Goal: Task Accomplishment & Management: Use online tool/utility

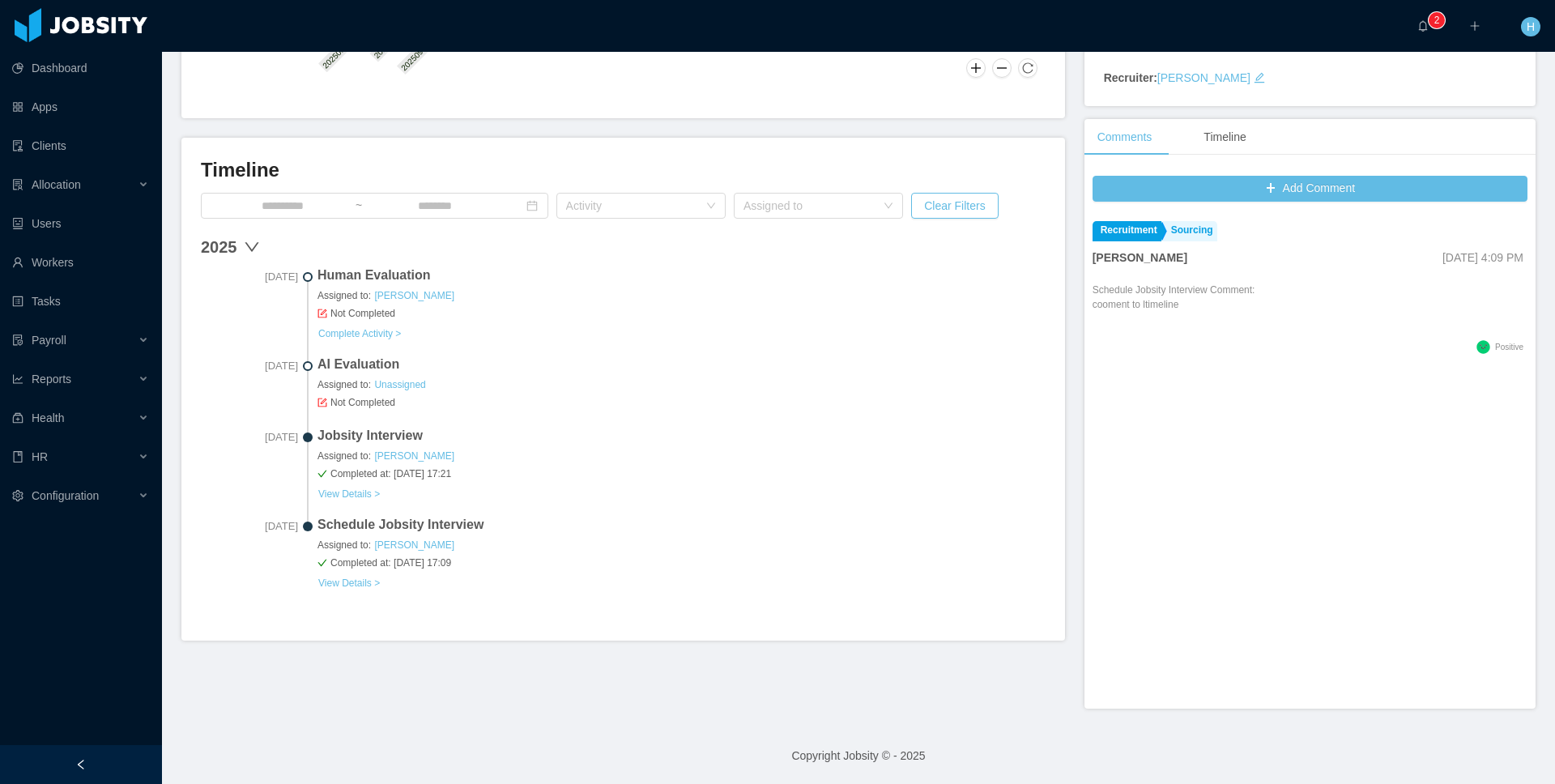
scroll to position [367, 0]
click at [344, 327] on link "Complete Activity >" at bounding box center [359, 333] width 85 height 13
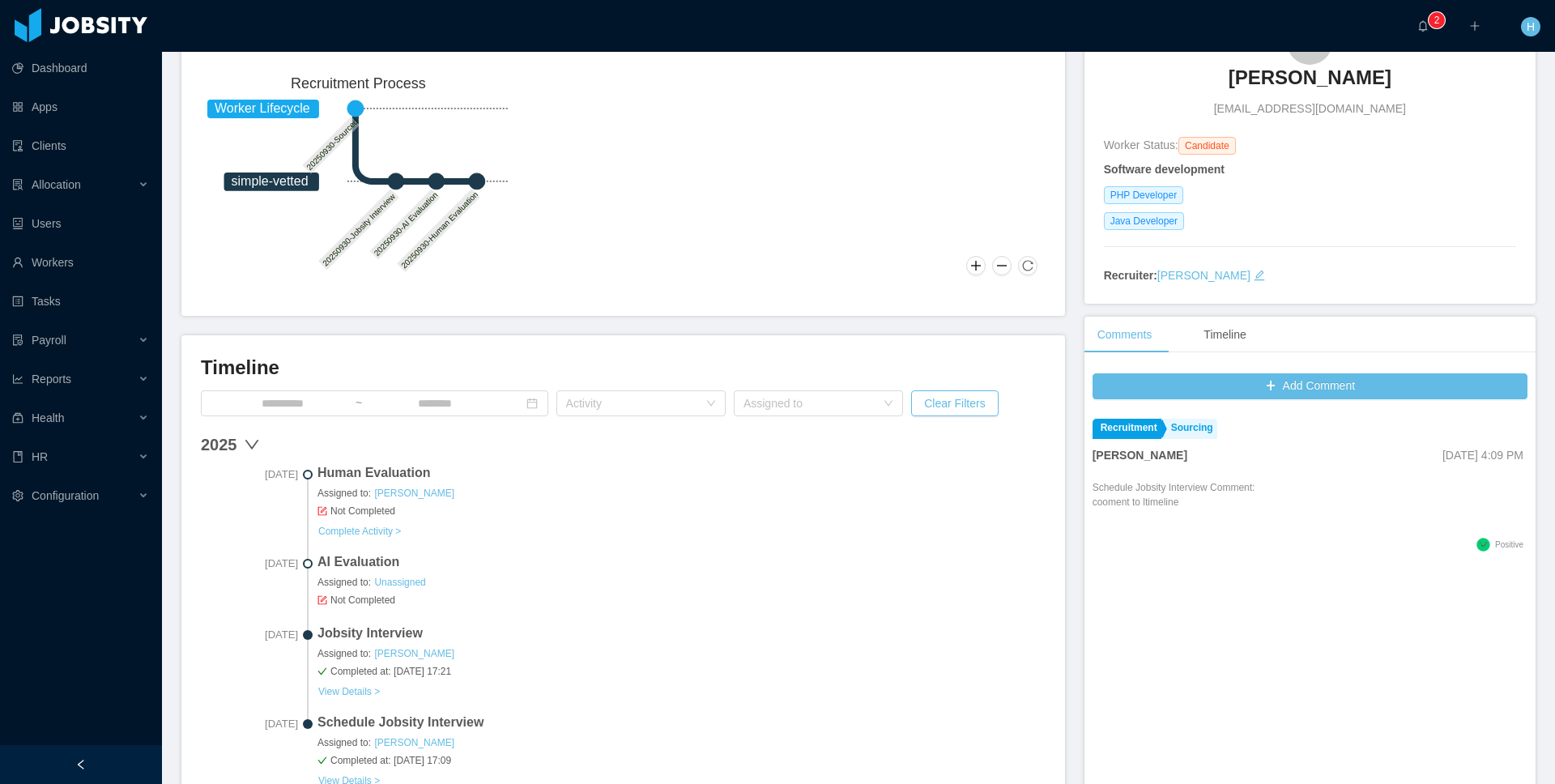
scroll to position [179, 0]
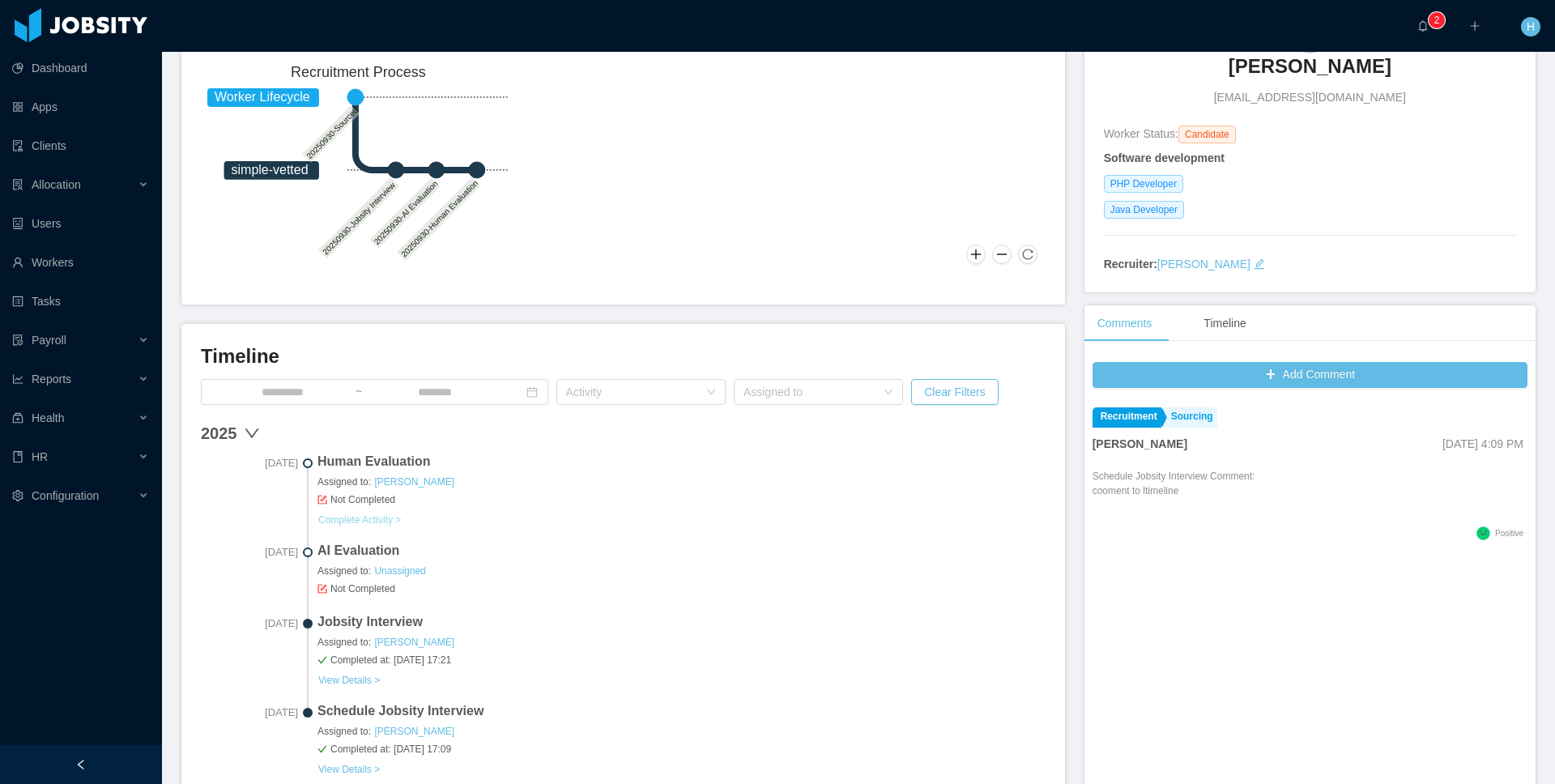
click at [385, 521] on link "Complete Activity >" at bounding box center [359, 520] width 85 height 13
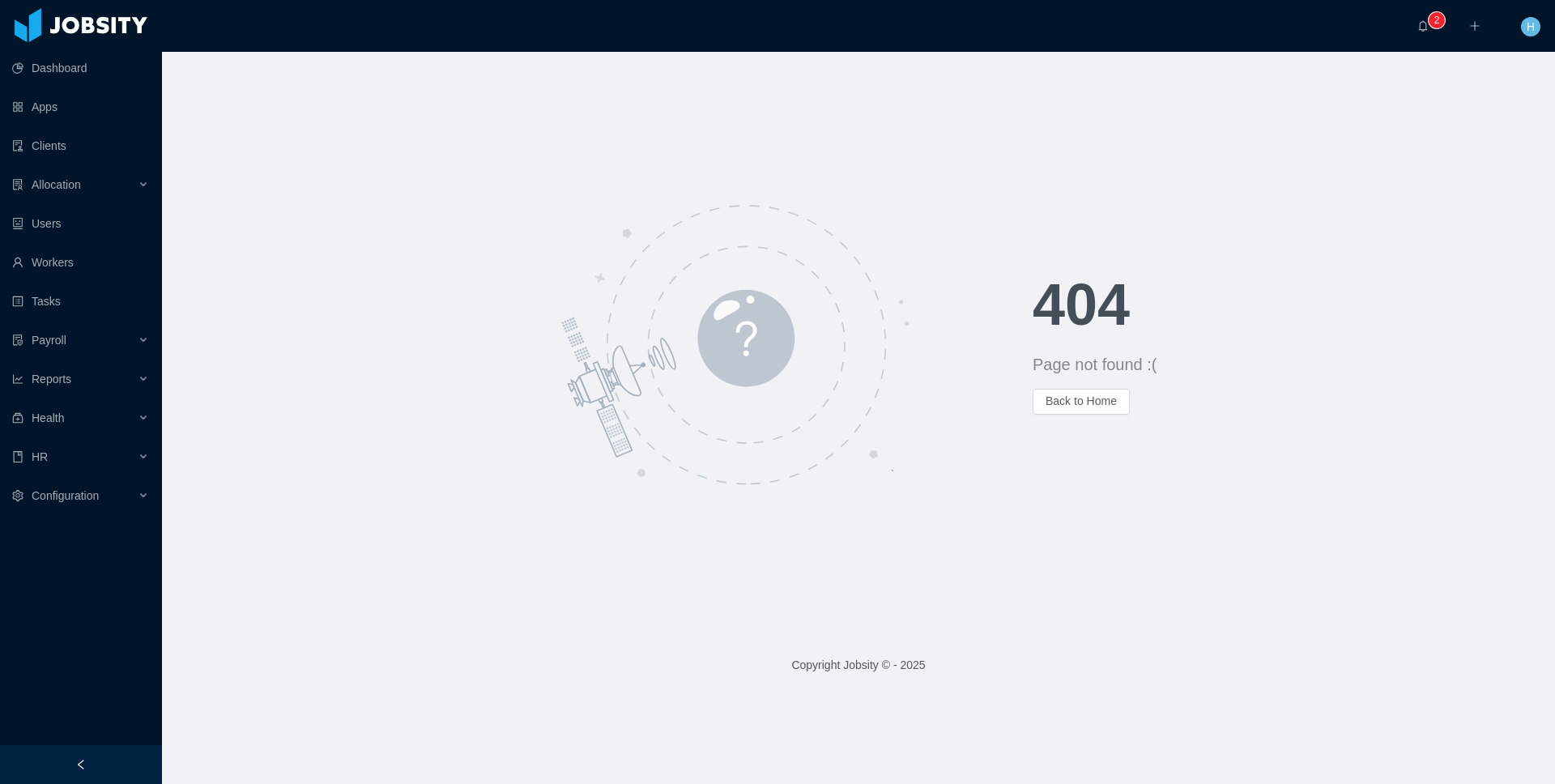
click at [1024, 434] on div at bounding box center [597, 345] width 870 height 291
click at [75, 303] on link "Tasks" at bounding box center [81, 302] width 137 height 33
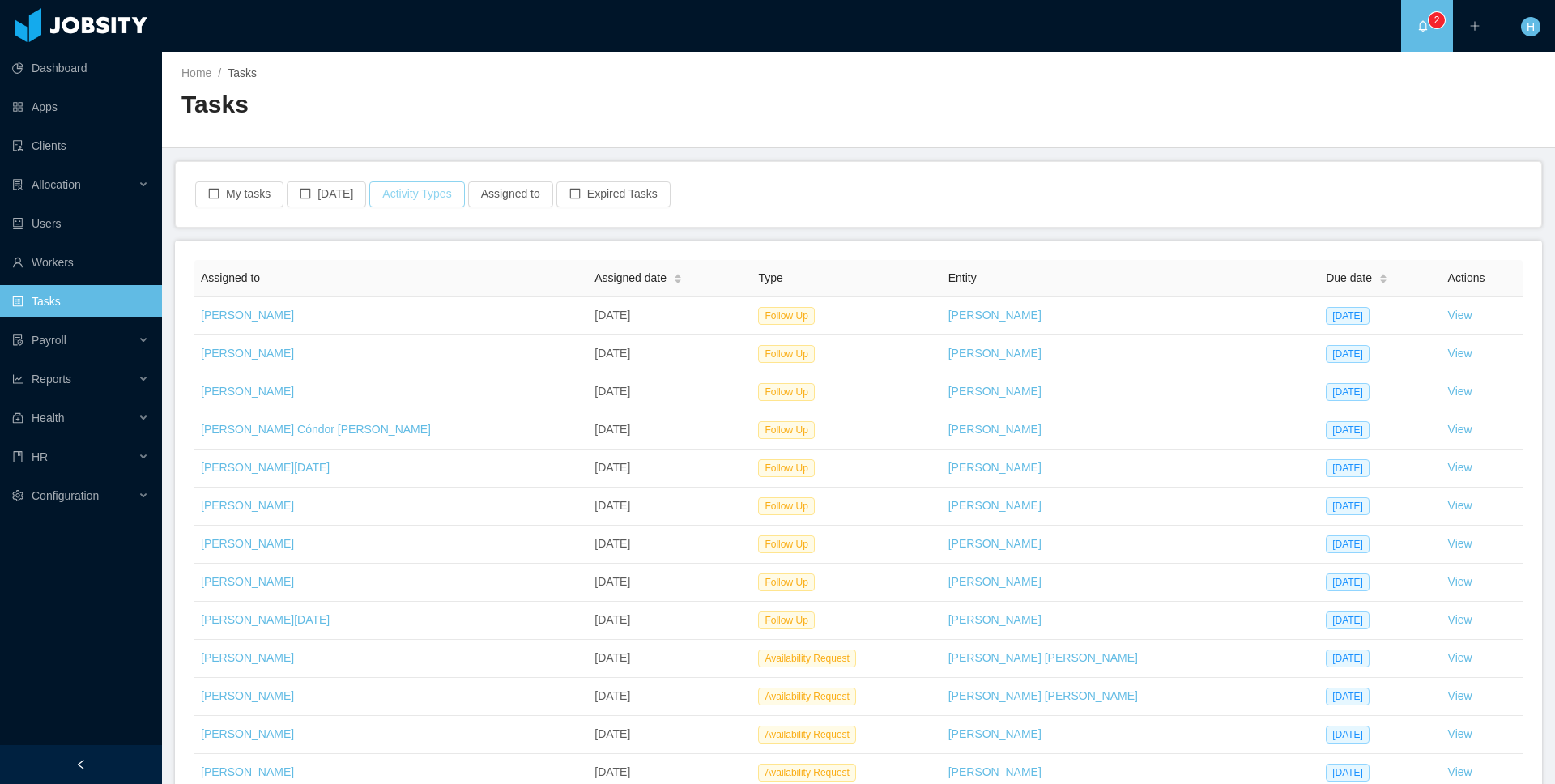
click at [448, 200] on button "Activity Types" at bounding box center [416, 194] width 95 height 26
click at [380, 277] on ul at bounding box center [418, 267] width 237 height 24
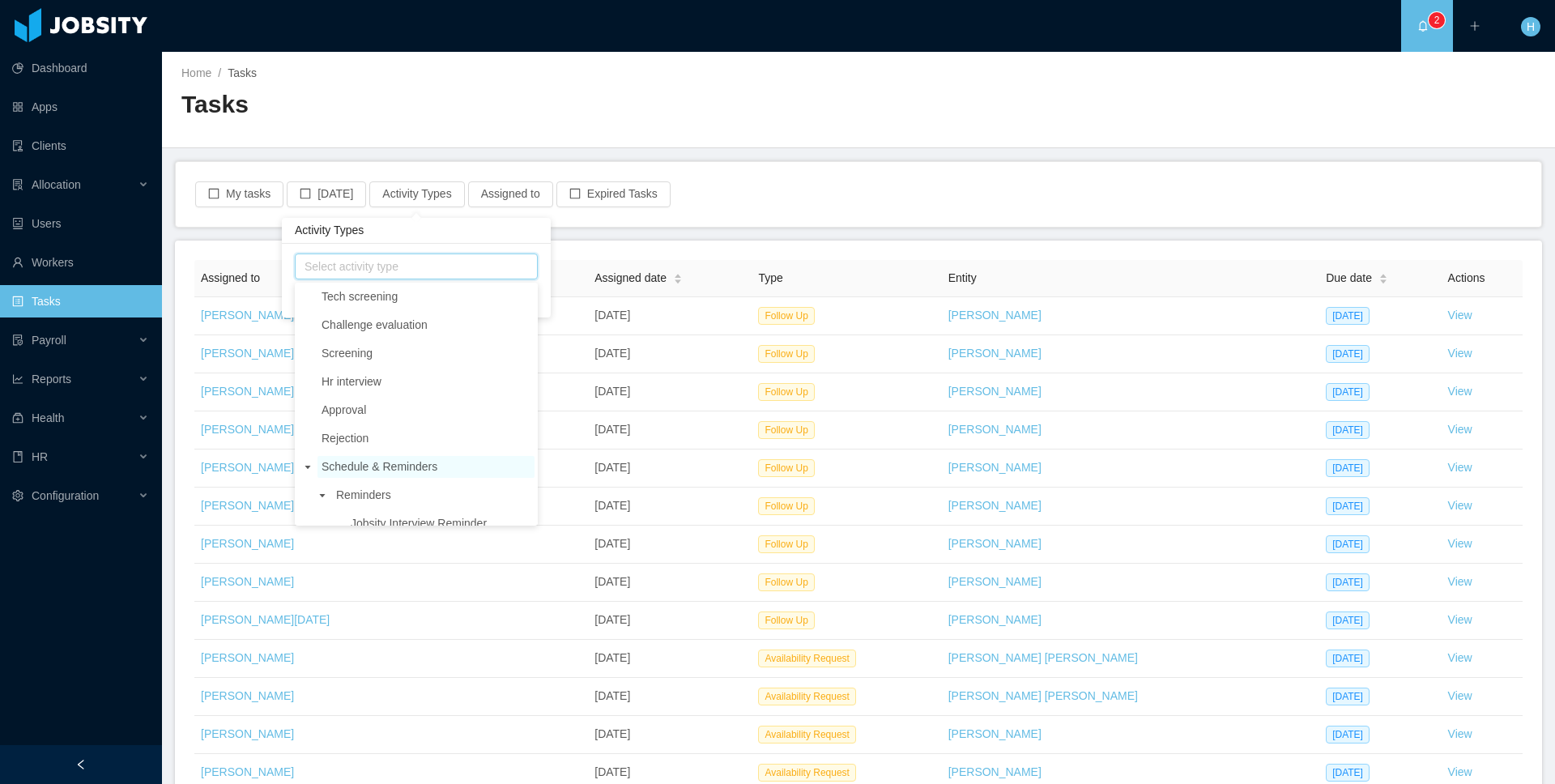
click at [331, 472] on span "Schedule & Reminders" at bounding box center [379, 467] width 115 height 13
click at [308, 468] on icon "icon: caret-down" at bounding box center [307, 468] width 6 height 3
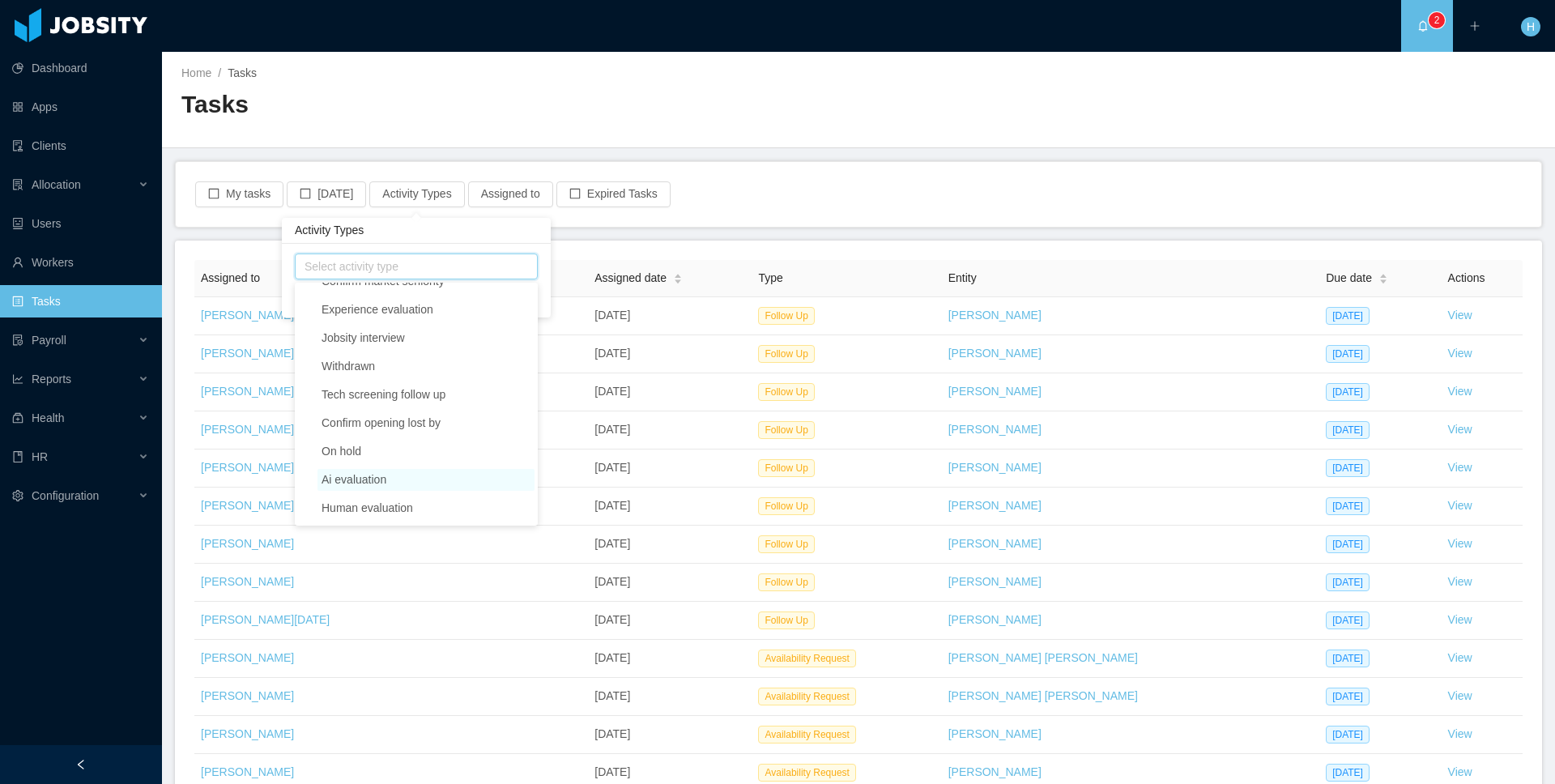
click at [385, 478] on span "Ai evaluation" at bounding box center [354, 480] width 65 height 13
click at [447, 248] on div "Ai evaluation Select activity type Clear Apply" at bounding box center [416, 281] width 269 height 74
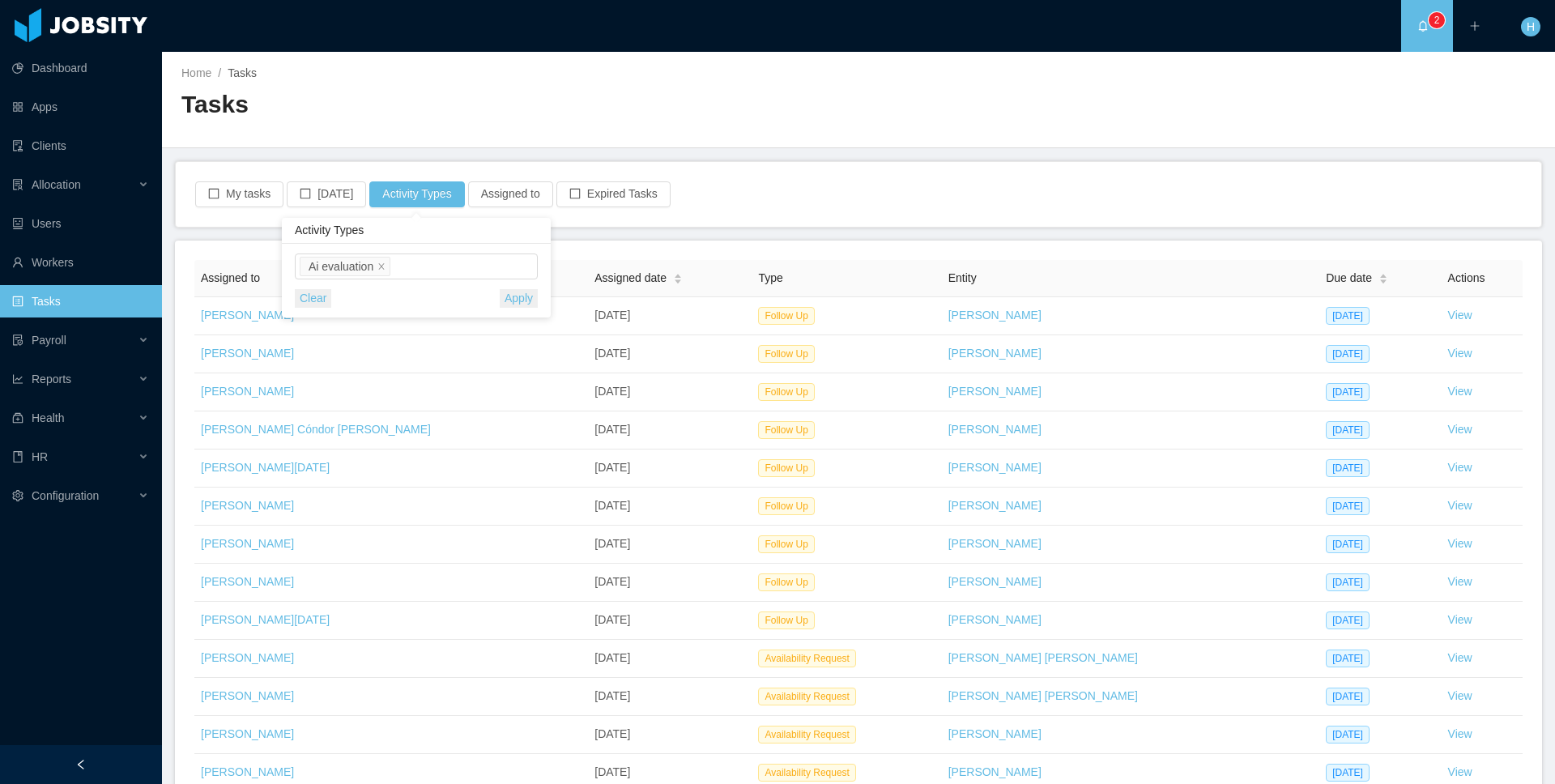
click at [512, 298] on button "Apply" at bounding box center [518, 298] width 38 height 19
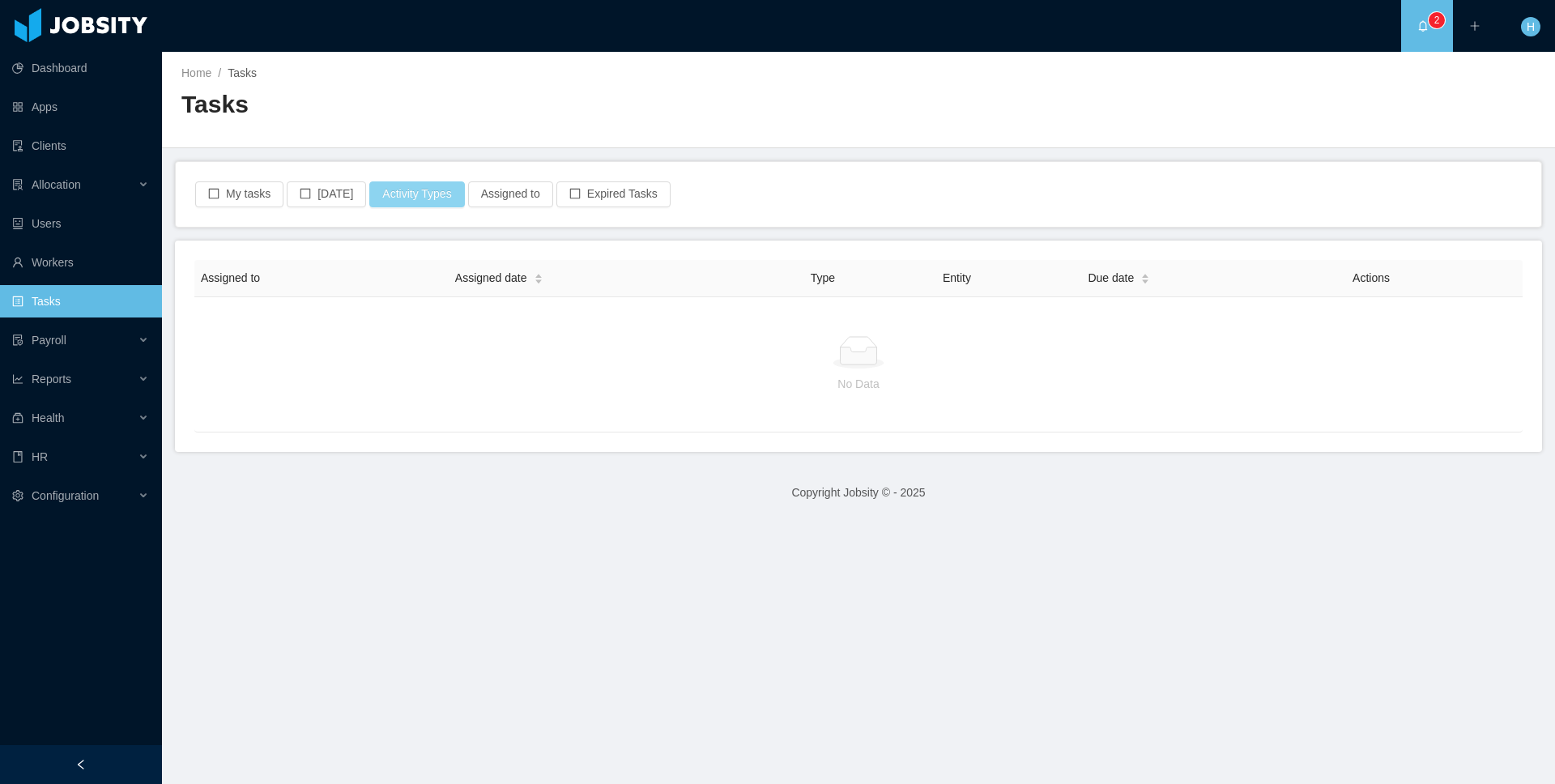
click at [391, 189] on button "Activity Types" at bounding box center [416, 194] width 95 height 26
click at [307, 306] on button "Clear" at bounding box center [312, 298] width 37 height 19
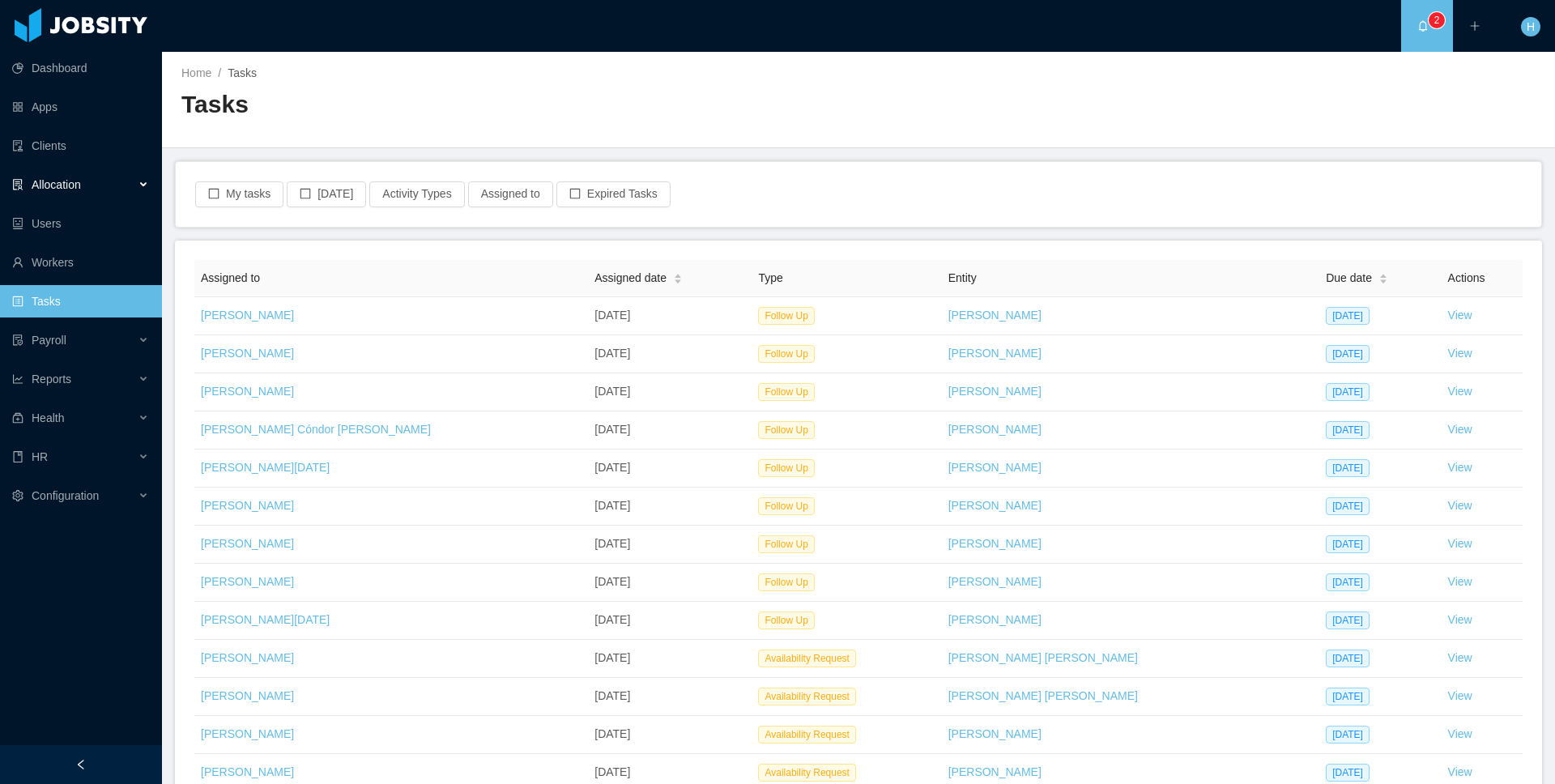
click at [97, 179] on div "Allocation" at bounding box center [81, 185] width 162 height 33
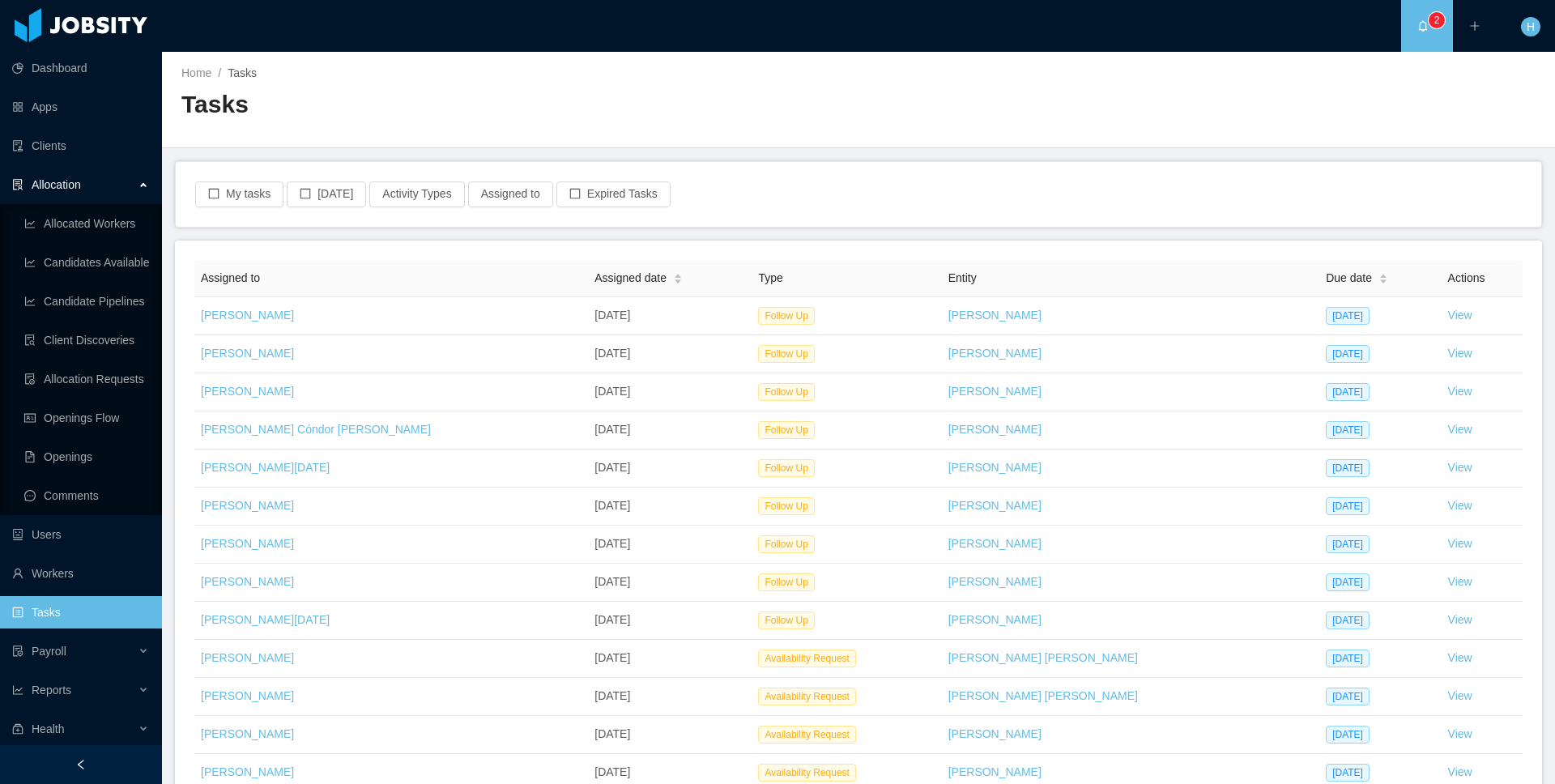
click at [98, 181] on div "Allocation" at bounding box center [81, 185] width 162 height 33
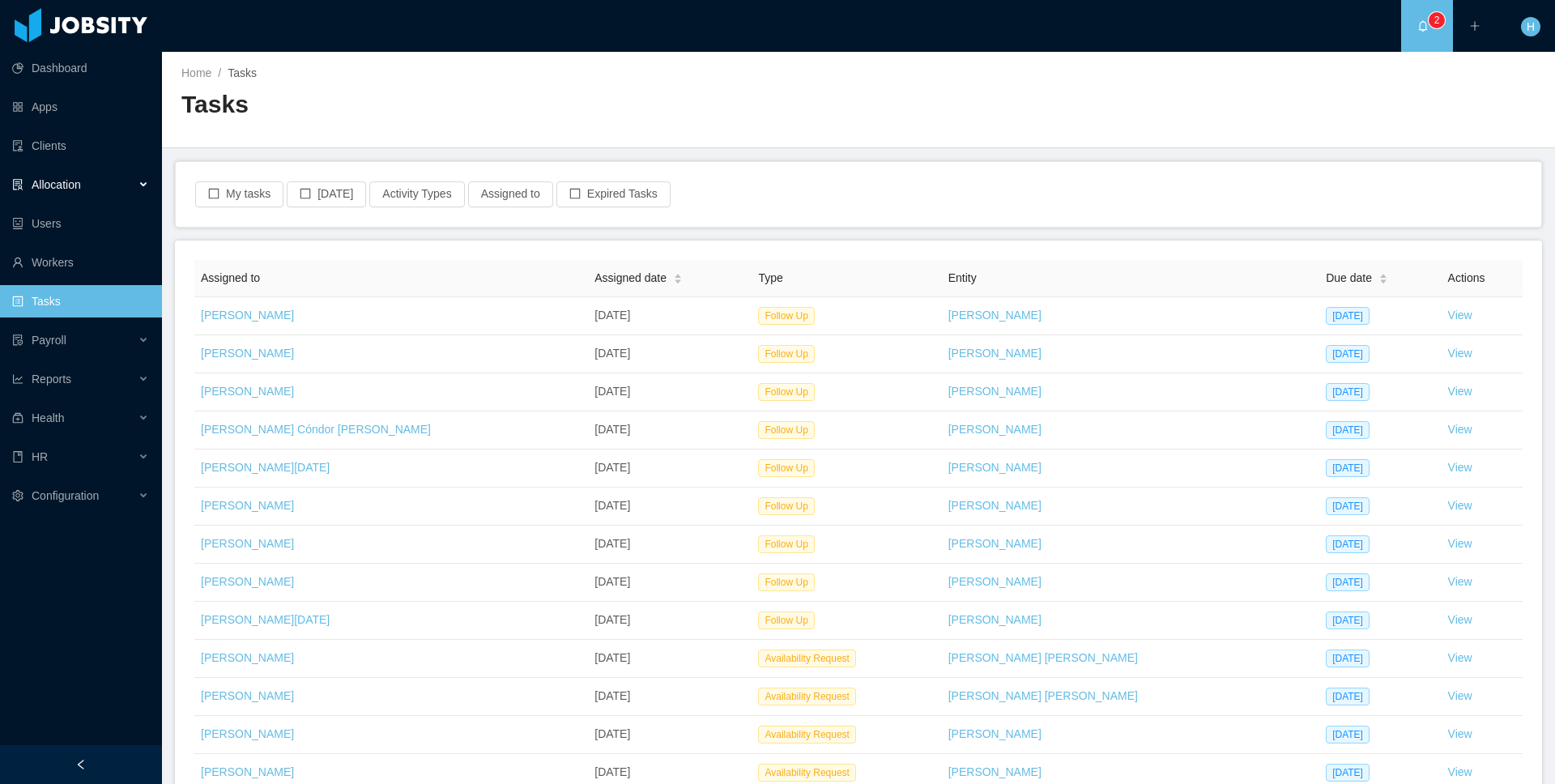
click at [98, 181] on div "Allocation" at bounding box center [81, 185] width 162 height 33
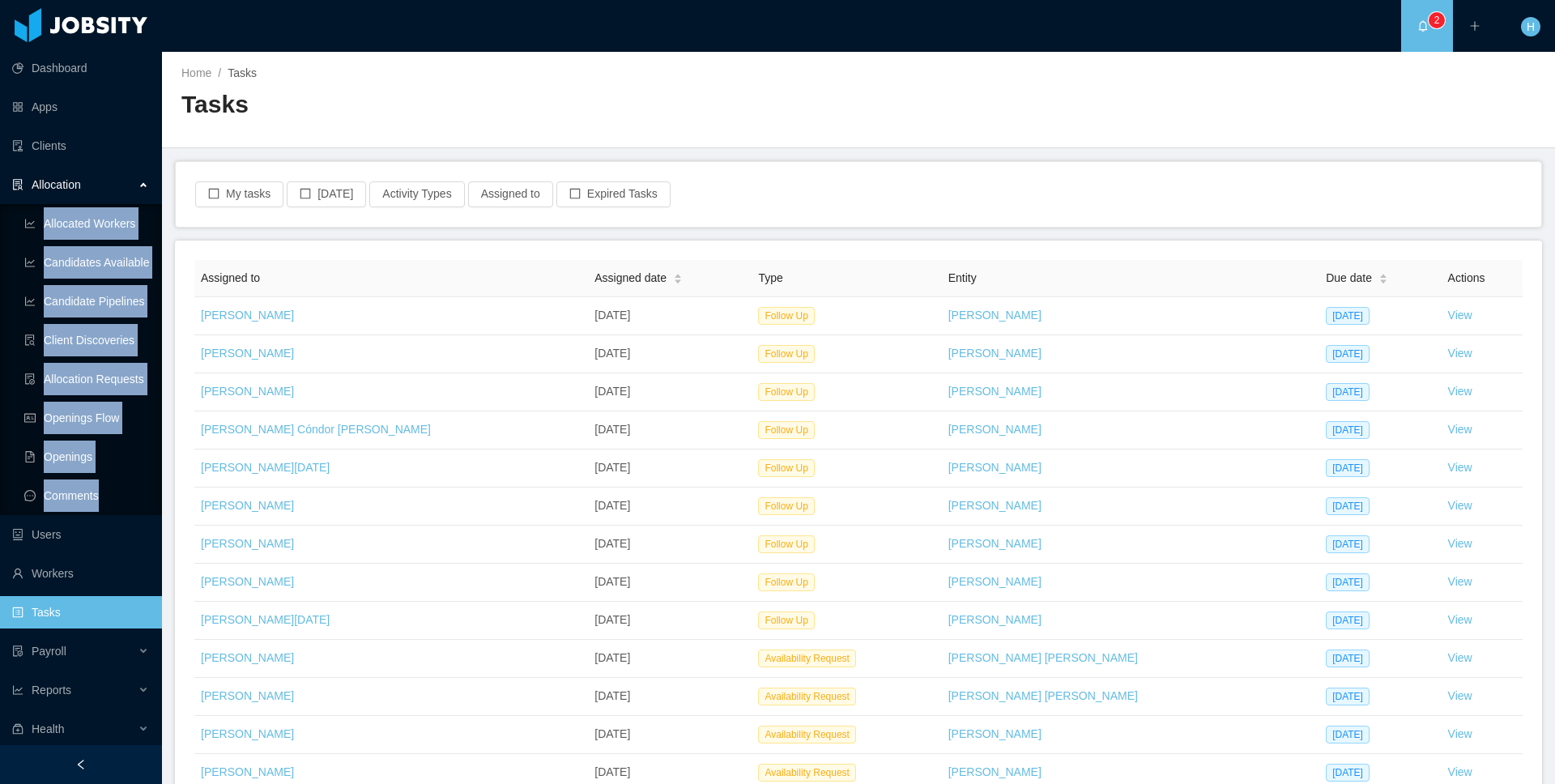
click at [135, 181] on div "Allocation" at bounding box center [81, 185] width 162 height 33
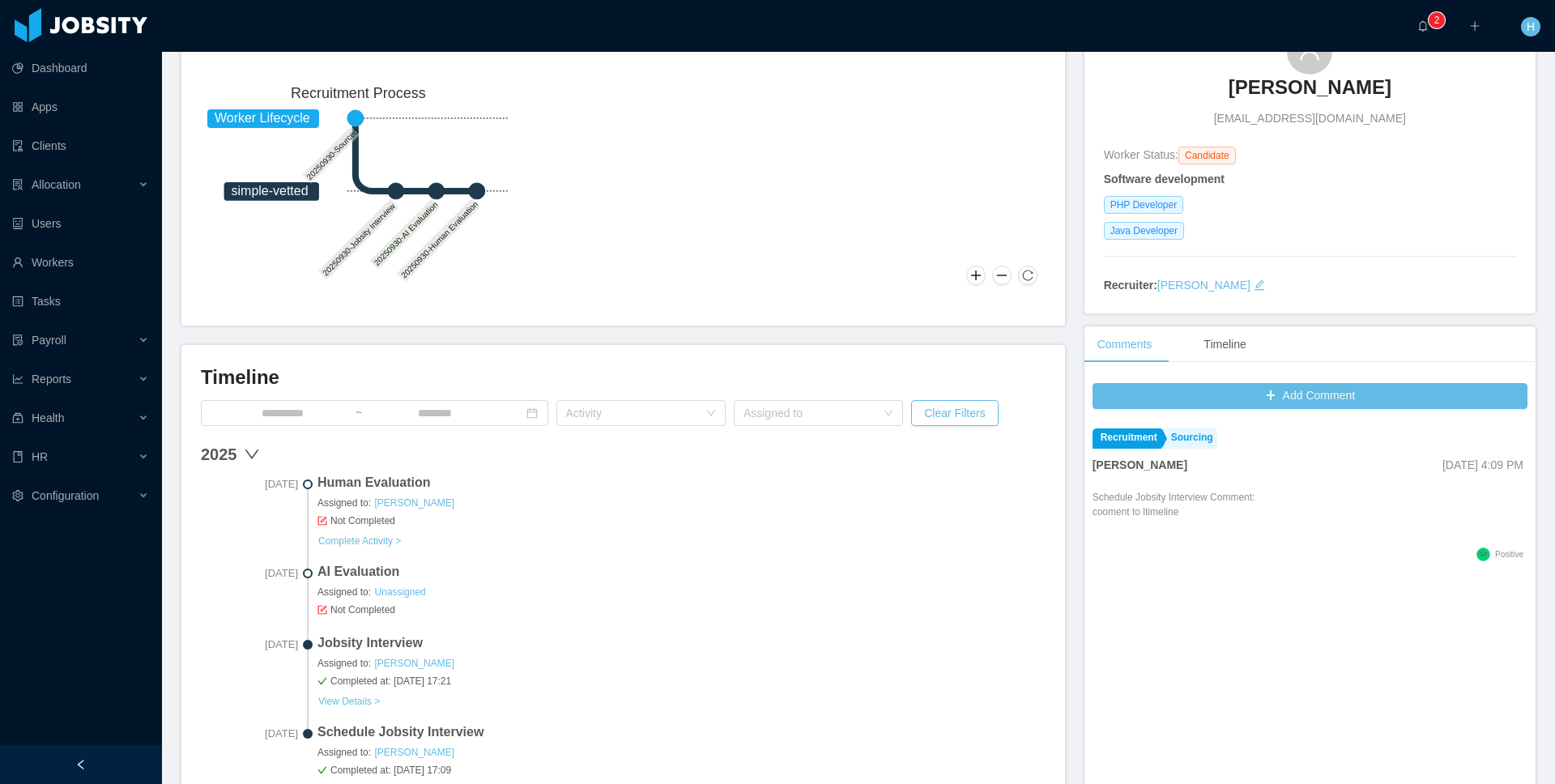
scroll to position [165, 0]
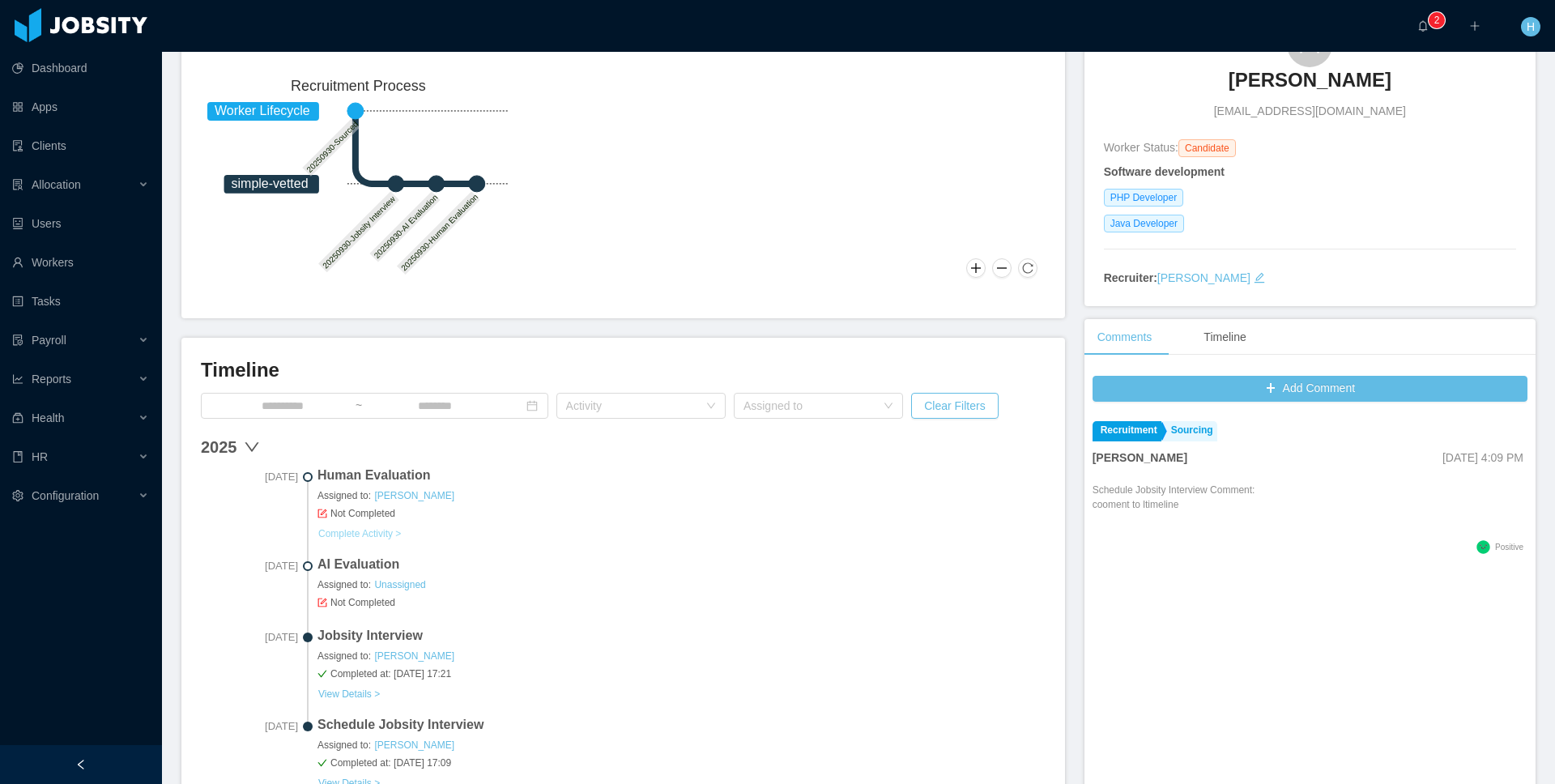
click at [385, 537] on link "Complete Activity >" at bounding box center [359, 534] width 85 height 13
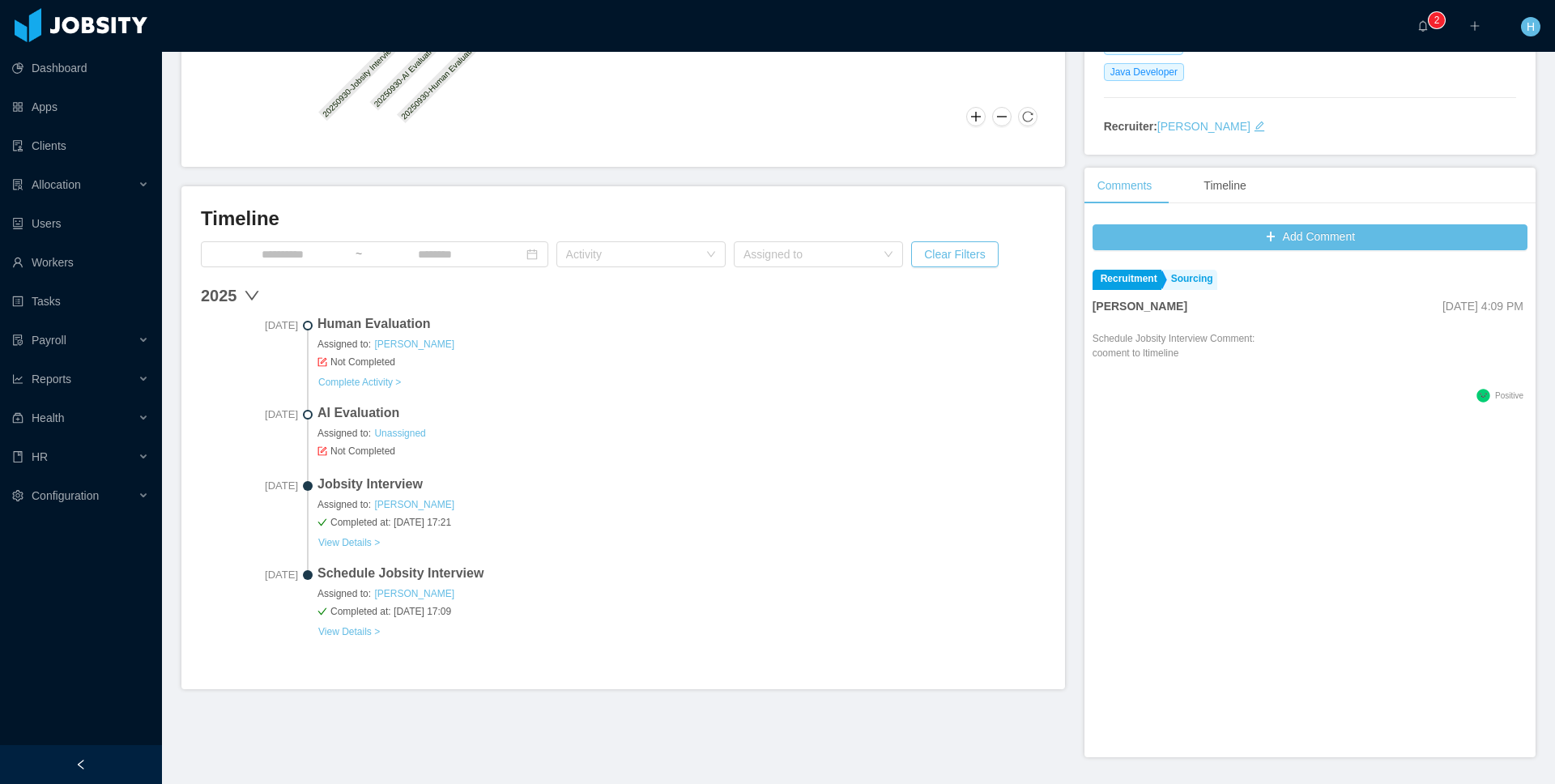
scroll to position [318, 0]
click at [340, 540] on link "View Details >" at bounding box center [349, 541] width 63 height 13
click at [362, 379] on link "Complete Activity >" at bounding box center [359, 381] width 85 height 13
